Goal: Find specific page/section: Find specific page/section

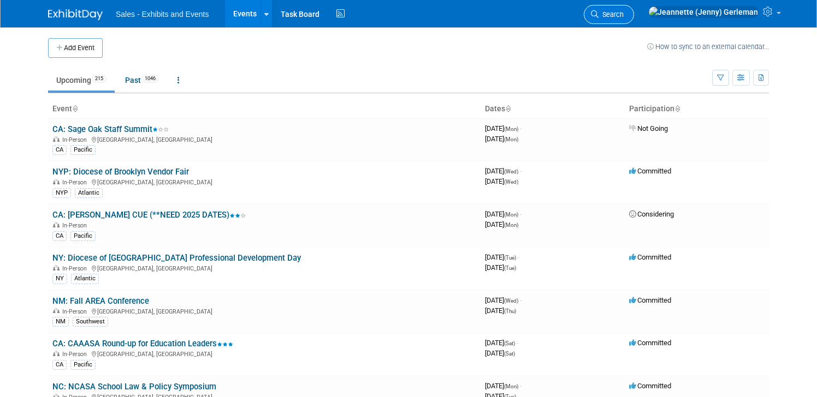
click at [623, 13] on span "Search" at bounding box center [610, 14] width 25 height 8
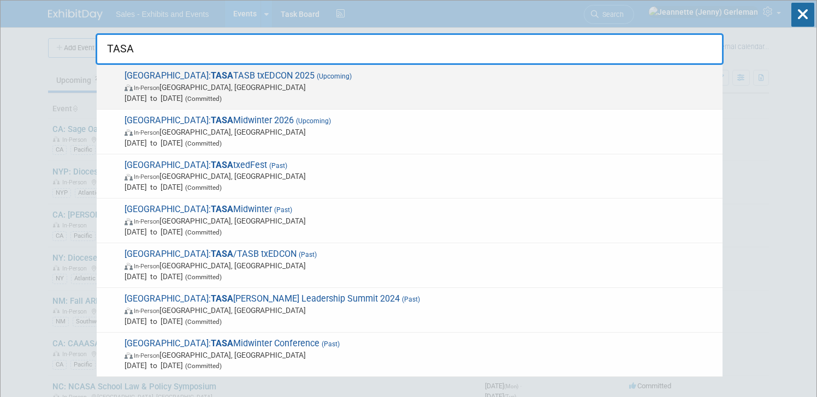
type input "TASA"
click at [236, 82] on span "In-Person Houston, TX" at bounding box center [420, 87] width 592 height 11
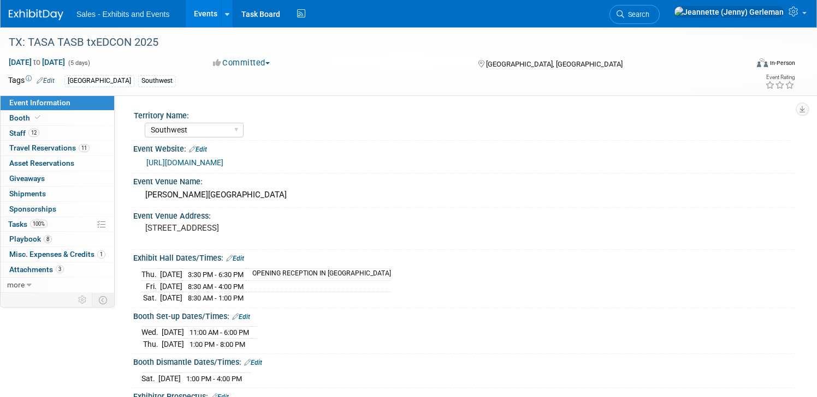
select select "Southwest"
click at [56, 148] on span "Travel Reservations 11" at bounding box center [49, 148] width 80 height 9
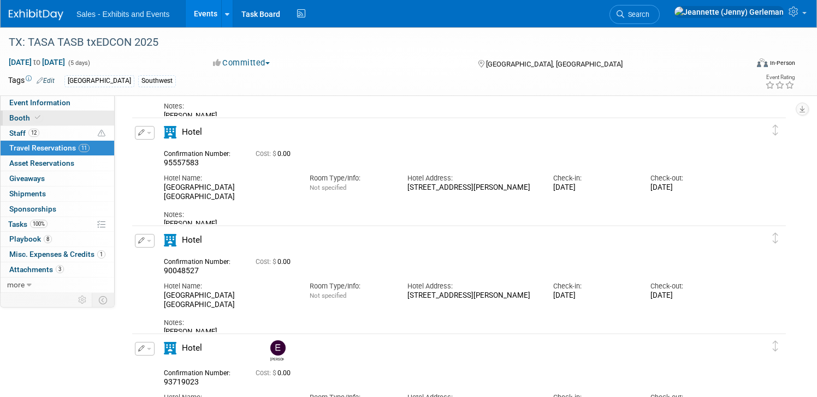
scroll to position [124, 0]
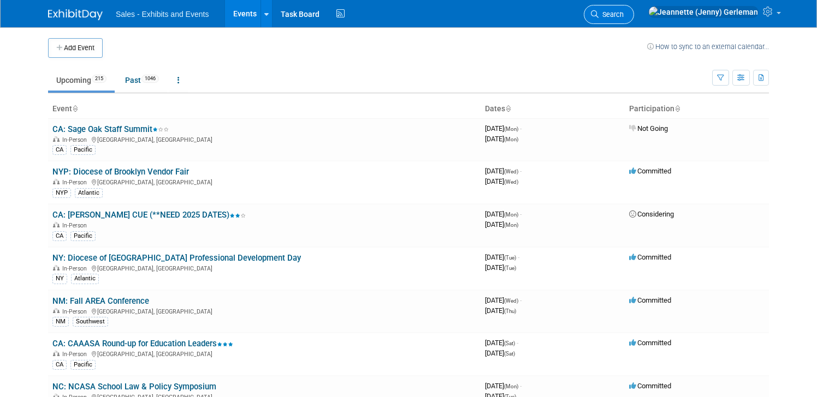
click at [623, 17] on span "Search" at bounding box center [610, 14] width 25 height 8
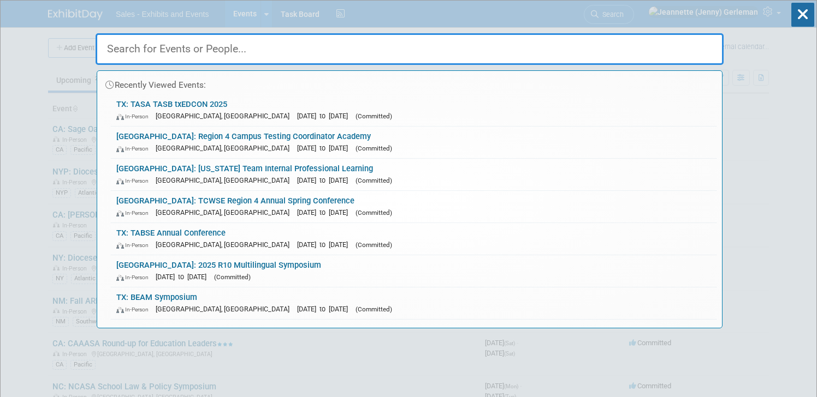
click at [348, 52] on input "text" at bounding box center [410, 49] width 628 height 32
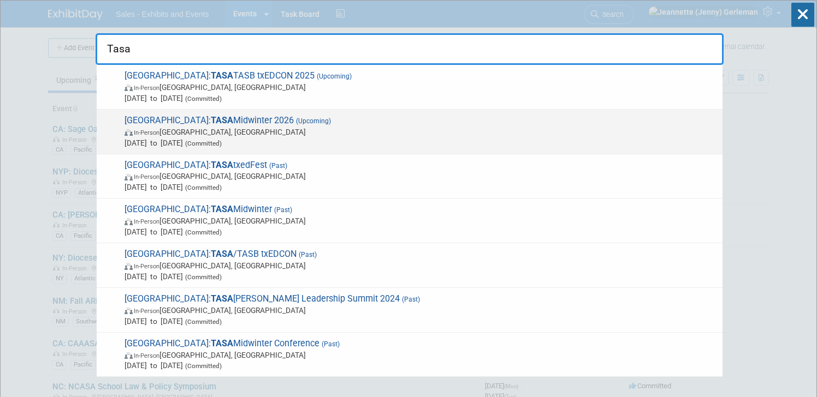
type input "Tasa"
click at [234, 132] on span "In-Person [GEOGRAPHIC_DATA], [GEOGRAPHIC_DATA]" at bounding box center [420, 132] width 592 height 11
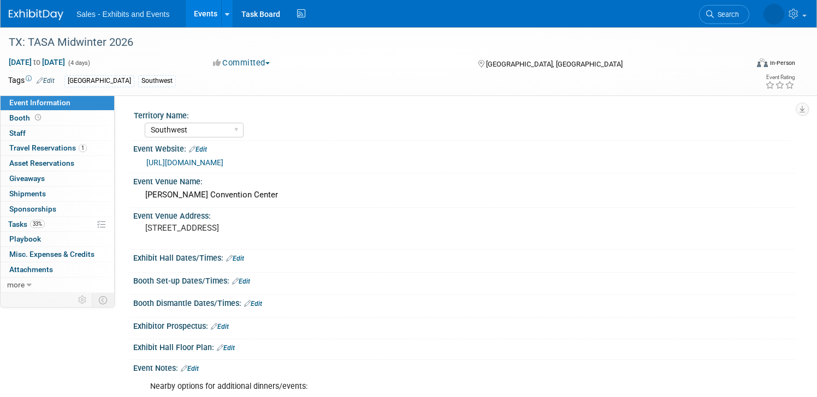
select select "Southwest"
click at [39, 149] on span "Travel Reservations 1" at bounding box center [48, 148] width 78 height 9
